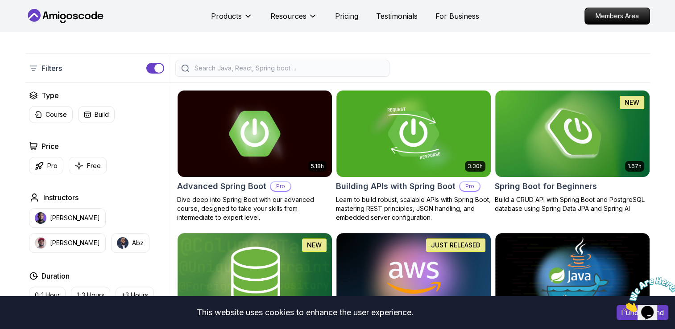
scroll to position [178, 0]
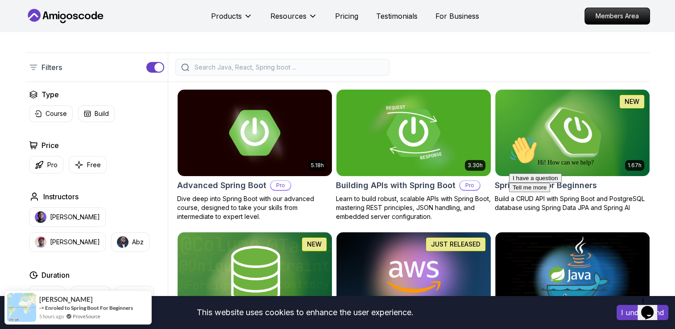
click at [373, 115] on img at bounding box center [413, 132] width 162 height 91
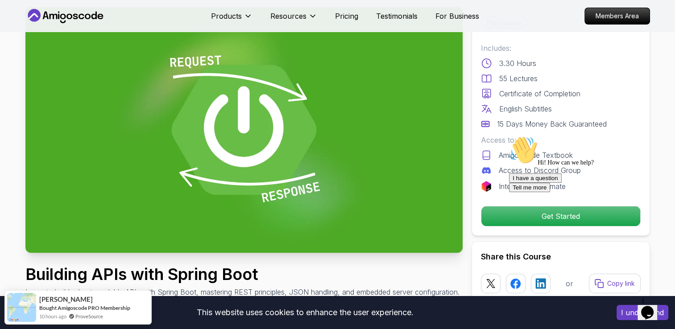
scroll to position [89, 0]
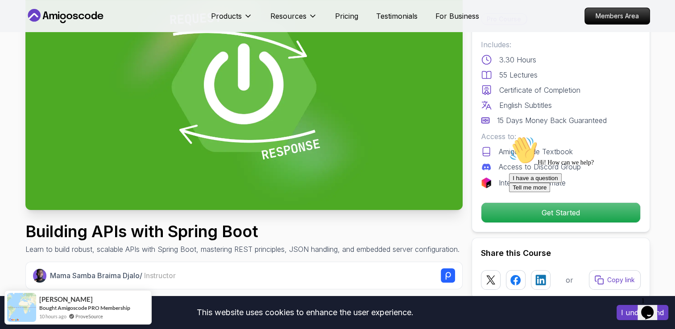
click at [517, 192] on div "Hi! How can we help? I have a question Tell me more" at bounding box center [589, 164] width 161 height 56
click at [509, 136] on icon "Chat attention grabber" at bounding box center [509, 136] width 0 height 0
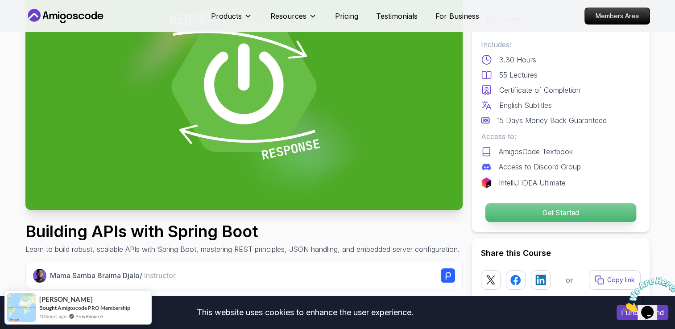
click at [581, 209] on p "Get Started" at bounding box center [560, 212] width 151 height 19
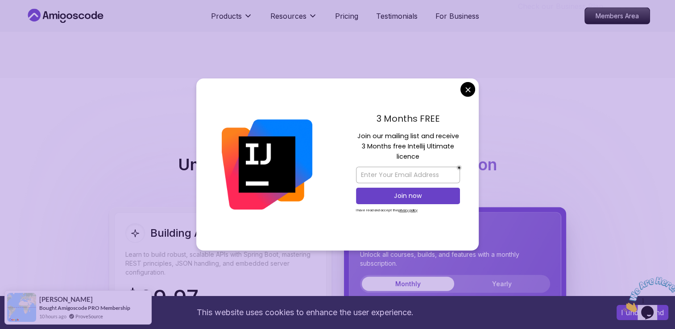
scroll to position [1998, 0]
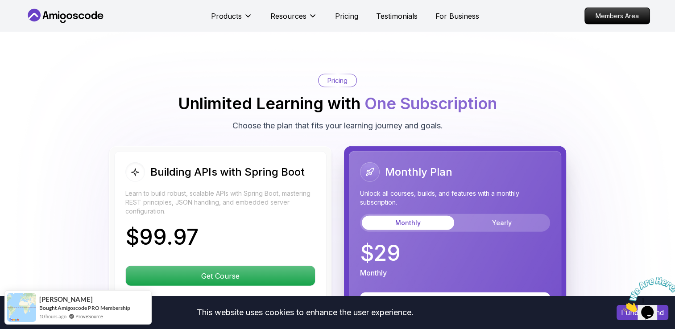
click at [469, 89] on body "This website uses cookies to enhance the user experience. I understand Products…" at bounding box center [337, 66] width 675 height 4128
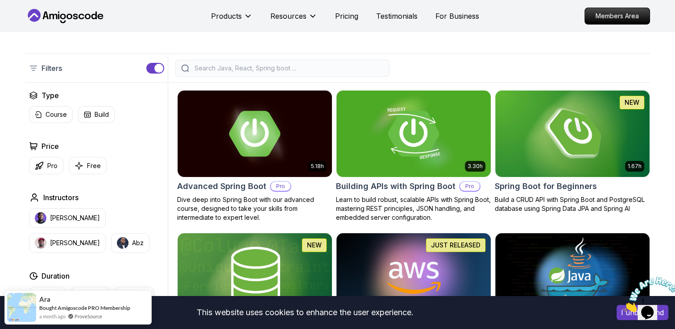
scroll to position [178, 0]
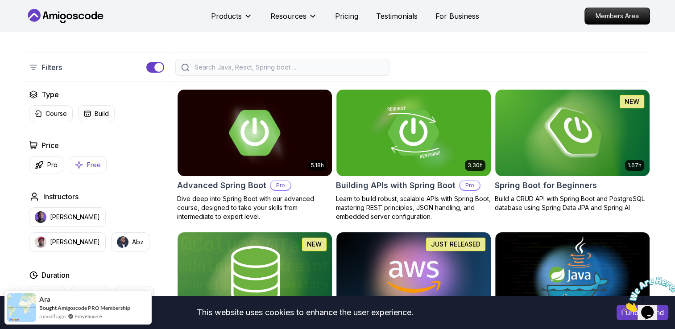
click at [86, 162] on button "Free" at bounding box center [88, 164] width 38 height 17
